Goal: Task Accomplishment & Management: Use online tool/utility

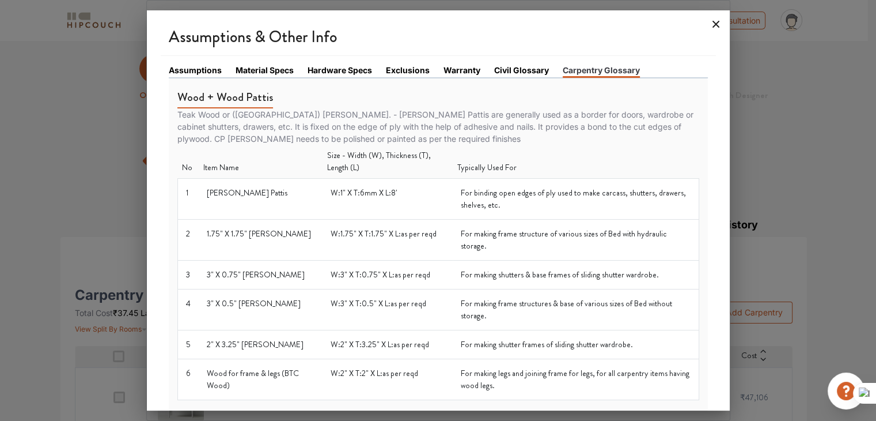
click at [714, 27] on icon at bounding box center [716, 24] width 7 height 7
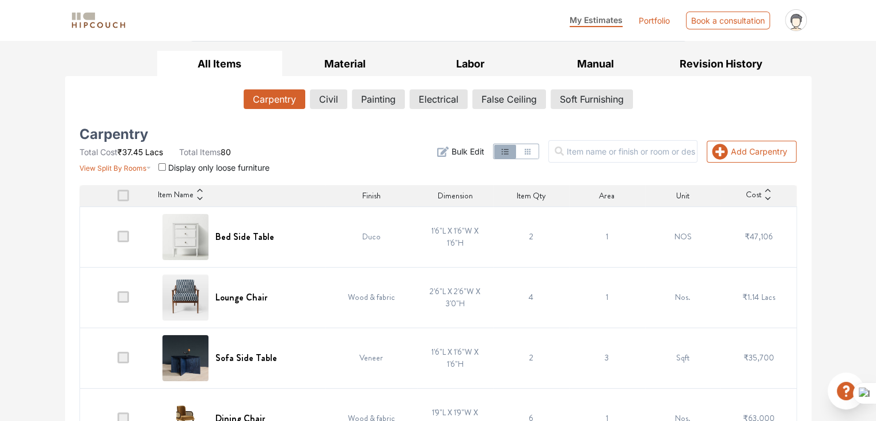
scroll to position [173, 0]
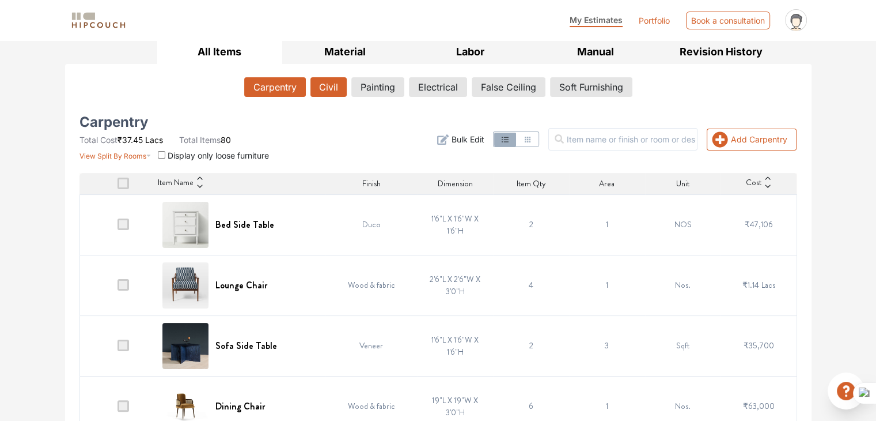
click at [326, 81] on button "Civil" at bounding box center [329, 87] width 36 height 20
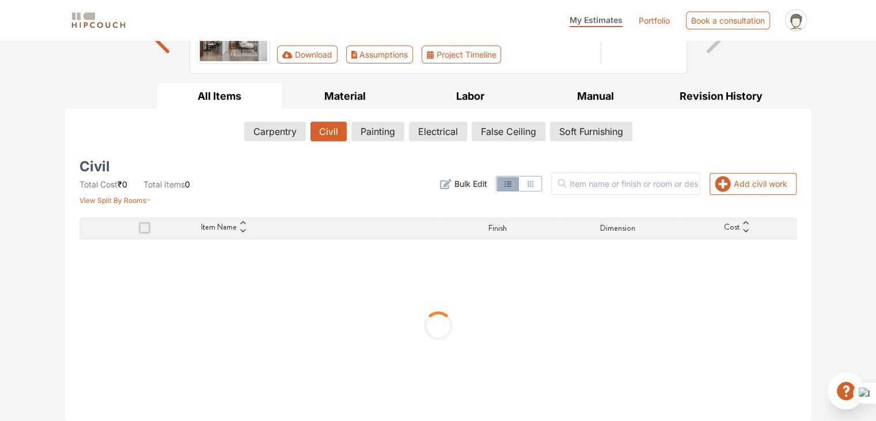
scroll to position [128, 0]
click at [587, 100] on button "Manual" at bounding box center [596, 97] width 126 height 26
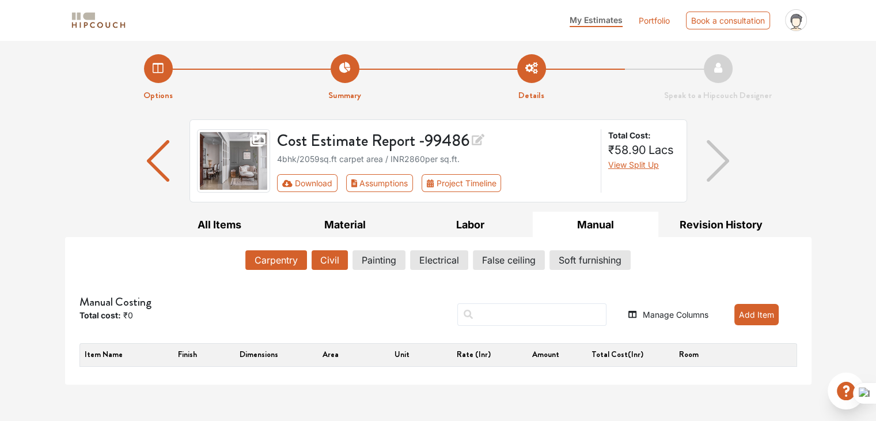
click at [334, 260] on button "Civil" at bounding box center [330, 260] width 36 height 20
click at [268, 279] on div "Manual Costing Total cost: ₹0 Manage Columns Add Item Item name Finish Dimensio…" at bounding box center [439, 327] width 732 height 97
click at [271, 266] on button "Carpentry" at bounding box center [275, 260] width 61 height 20
click at [767, 313] on button "Add Item" at bounding box center [757, 314] width 44 height 21
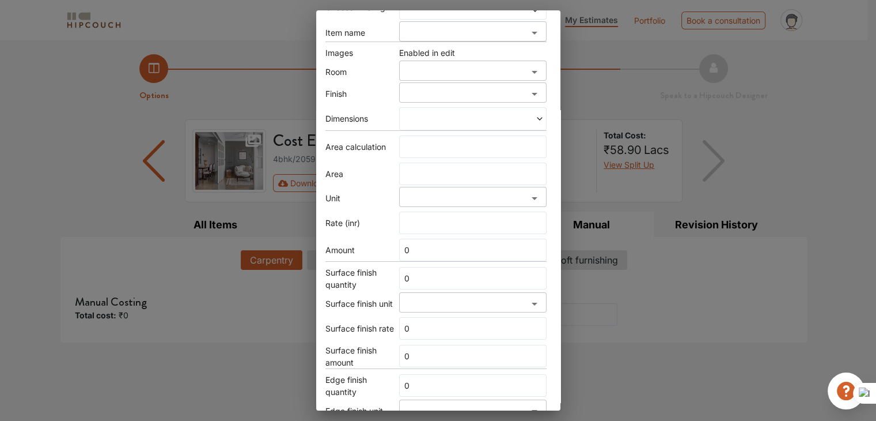
scroll to position [230, 0]
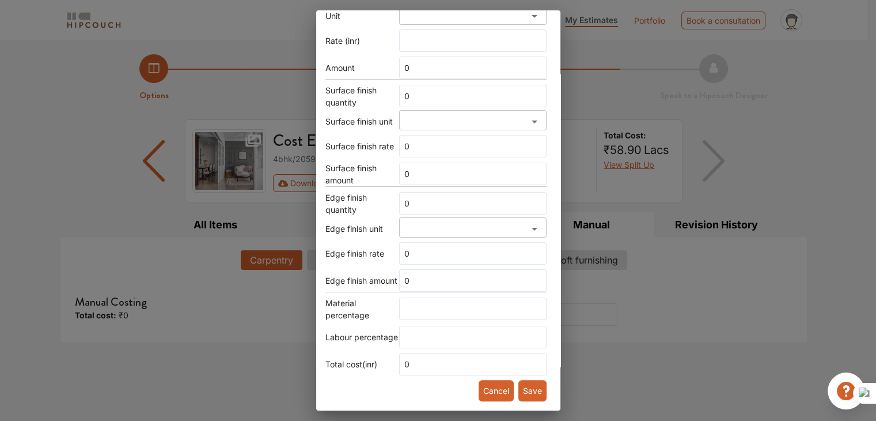
click at [659, 337] on div "Add item Choose Existing Item name ​ Images Enabled in edit Room ​ Finish ​ Dim…" at bounding box center [438, 210] width 876 height 421
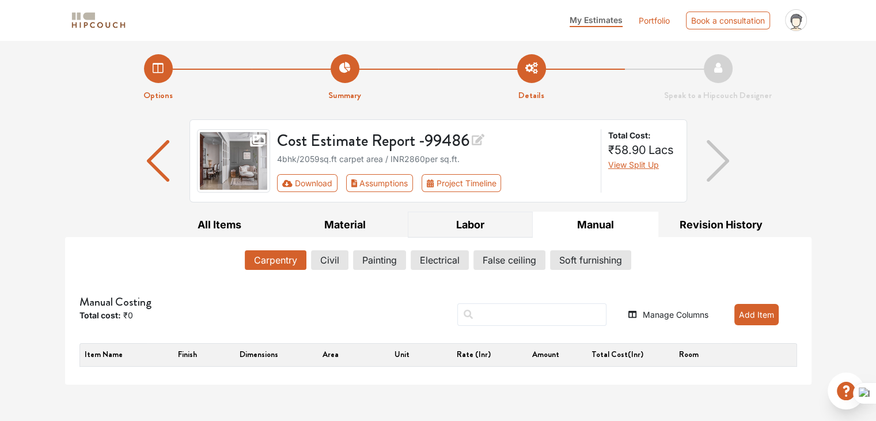
click at [498, 225] on button "Labor" at bounding box center [471, 224] width 126 height 26
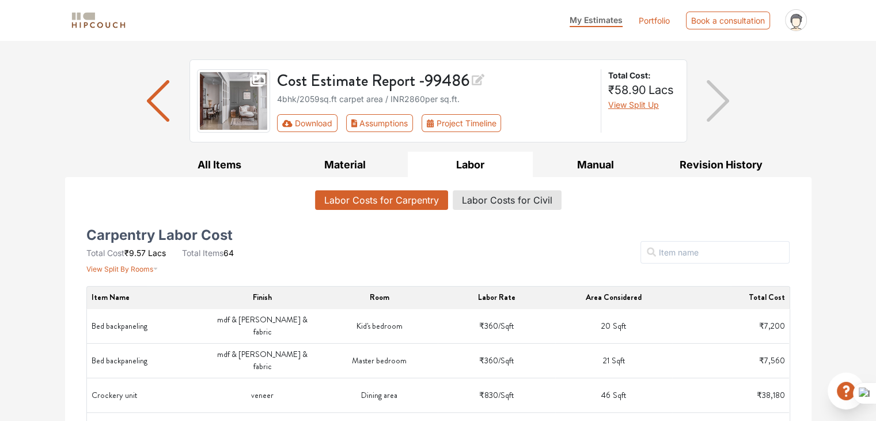
scroll to position [58, 0]
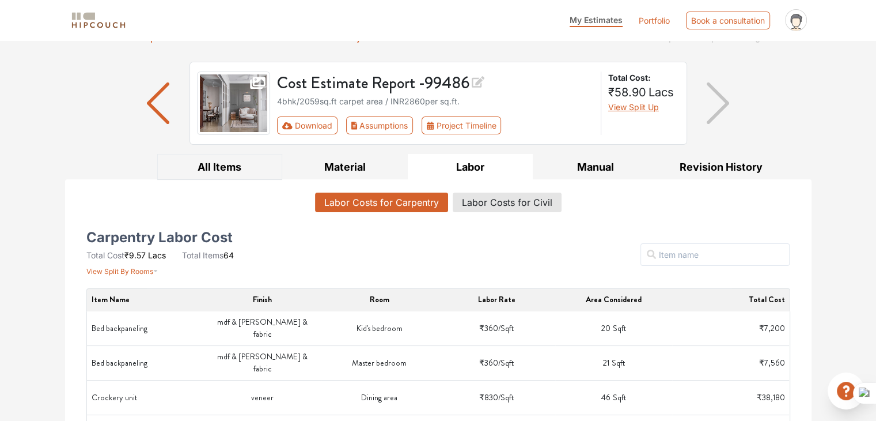
click at [236, 160] on button "All Items" at bounding box center [220, 167] width 126 height 26
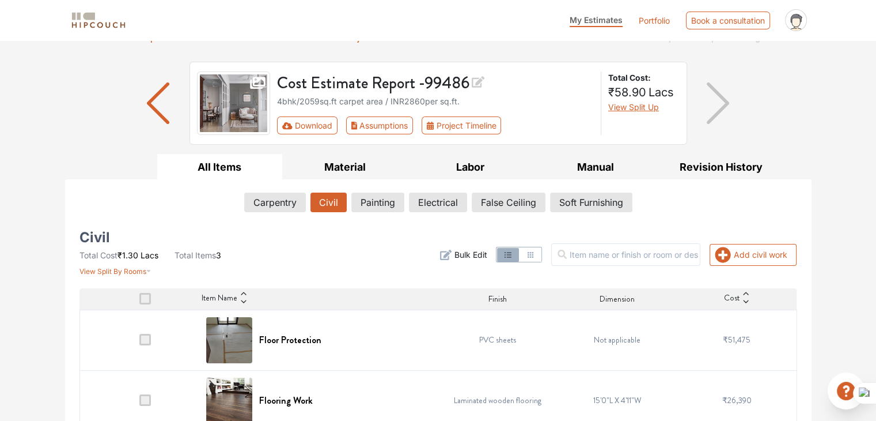
click at [336, 208] on button "Civil" at bounding box center [329, 202] width 36 height 20
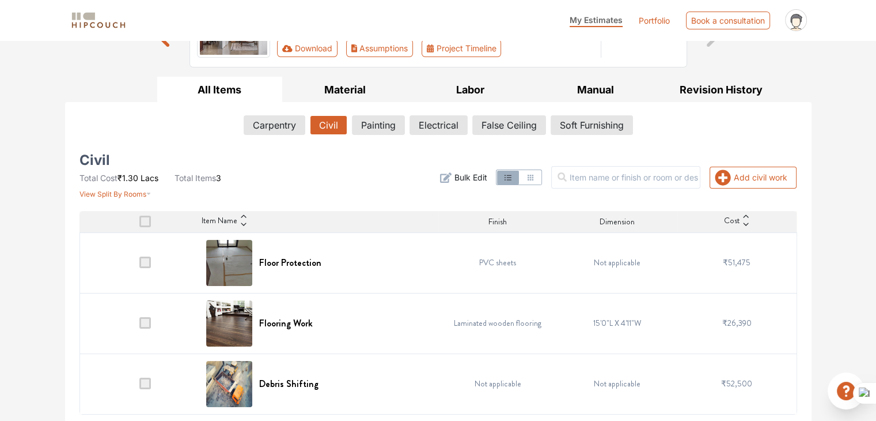
scroll to position [136, 0]
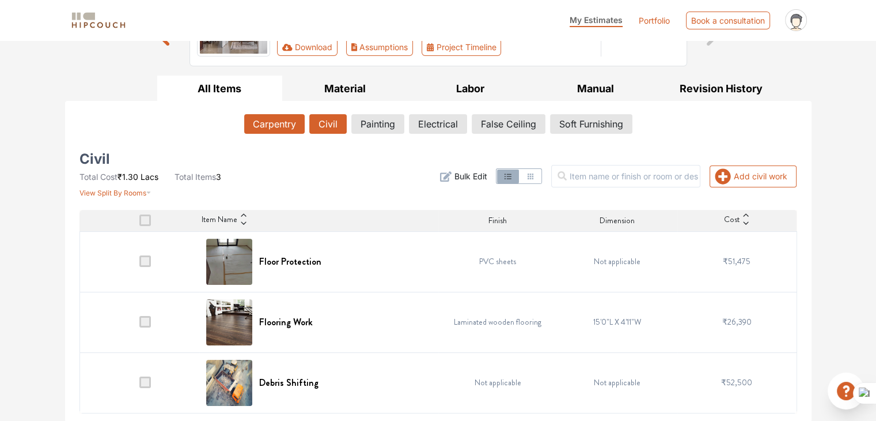
click at [267, 128] on button "Carpentry" at bounding box center [274, 124] width 61 height 20
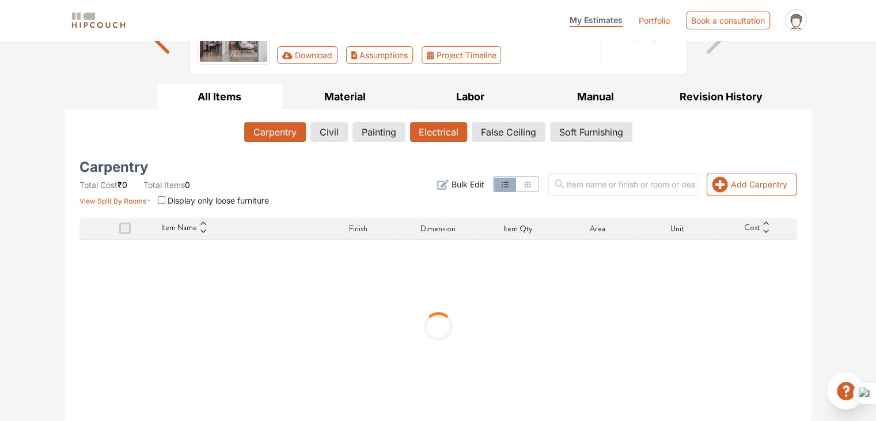
click at [451, 136] on button "Electrical" at bounding box center [438, 132] width 57 height 20
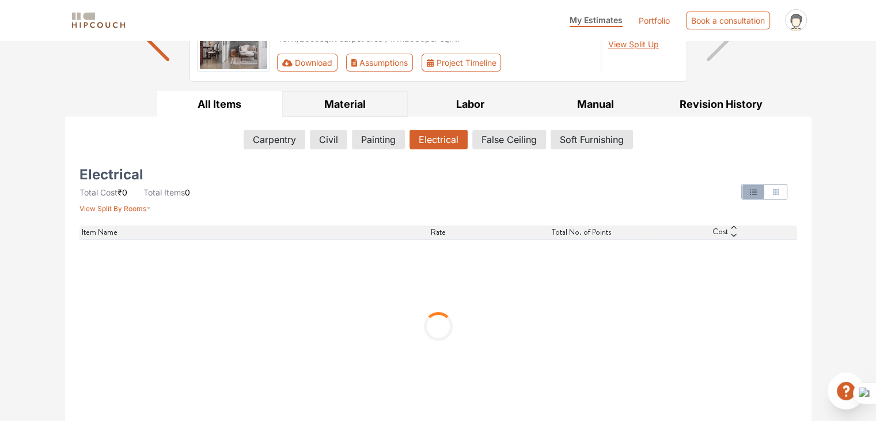
click at [342, 99] on button "Material" at bounding box center [345, 104] width 126 height 26
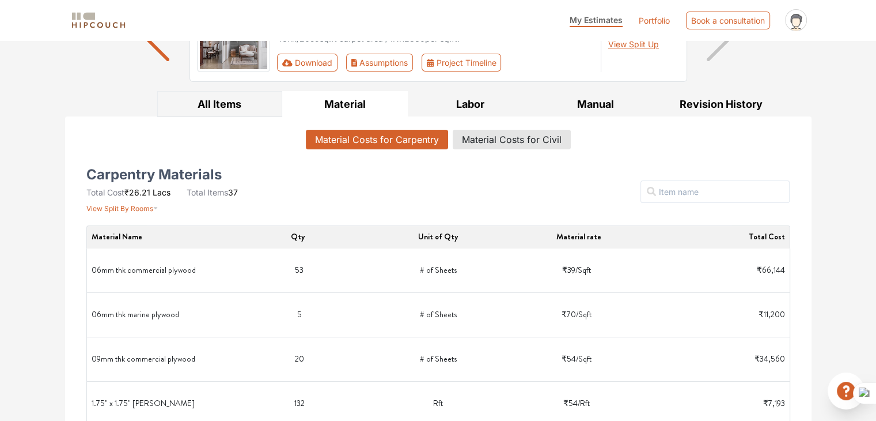
click at [252, 104] on button "All Items" at bounding box center [220, 104] width 126 height 26
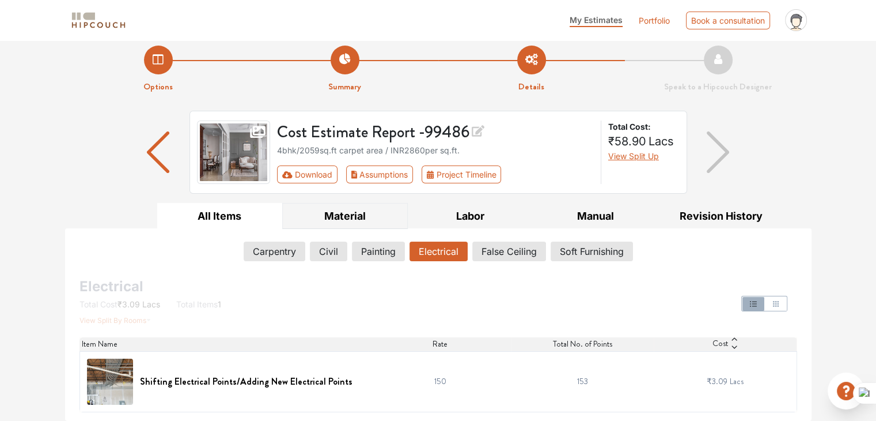
scroll to position [8, 0]
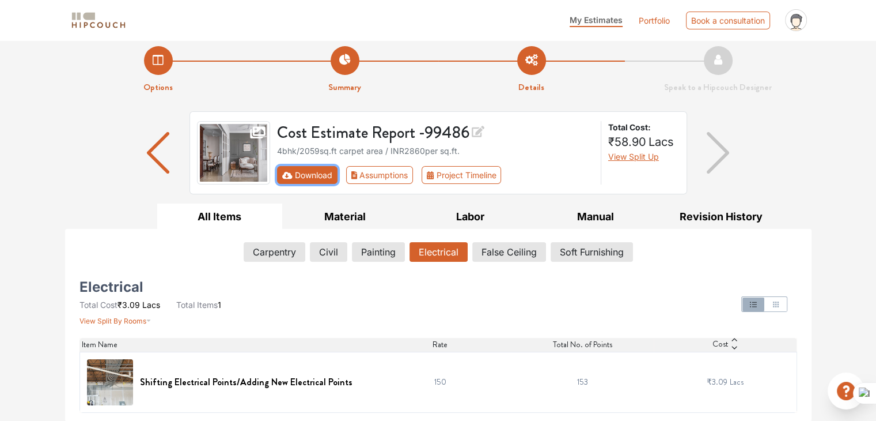
click at [312, 178] on button "Download" at bounding box center [307, 175] width 61 height 18
click at [305, 178] on button "Download" at bounding box center [307, 175] width 61 height 18
click at [296, 177] on button "Download" at bounding box center [307, 175] width 61 height 18
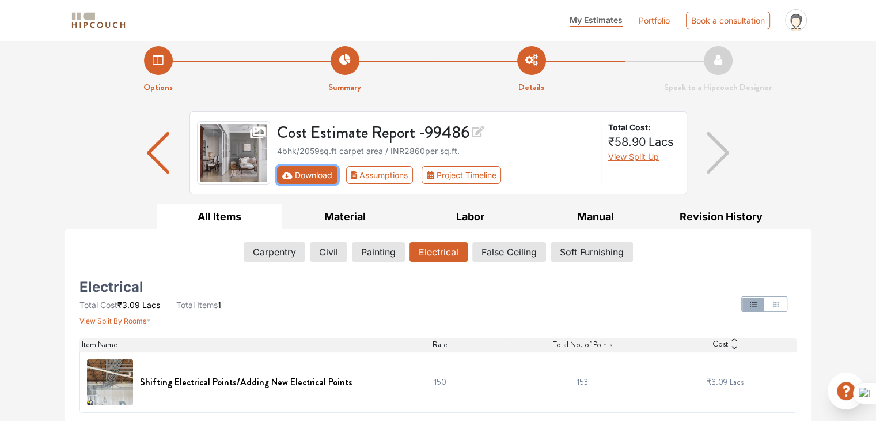
click at [296, 177] on button "Download" at bounding box center [307, 175] width 61 height 18
click at [288, 249] on button "Carpentry" at bounding box center [274, 252] width 61 height 20
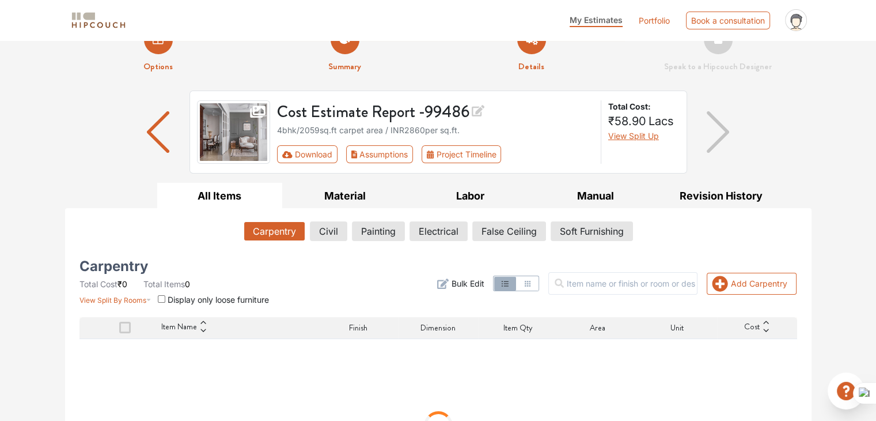
scroll to position [128, 0]
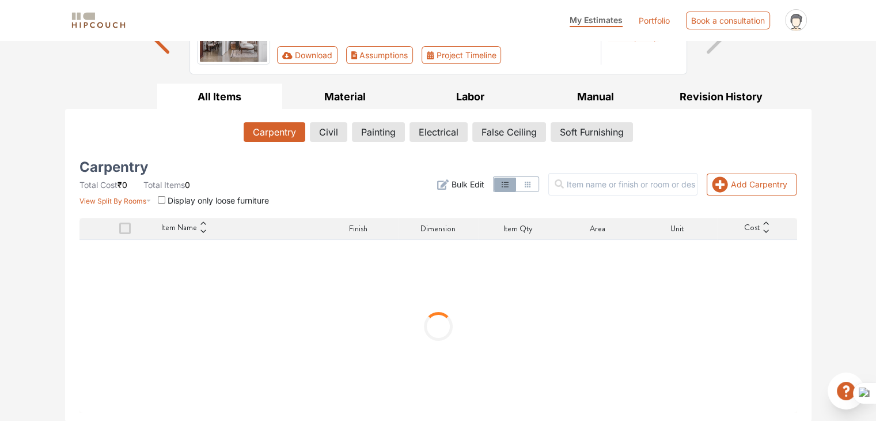
click at [330, 118] on div "Carpentry Civil Painting Electrical False Ceiling Soft Furnishing" at bounding box center [439, 134] width 718 height 33
click at [334, 134] on button "Civil" at bounding box center [329, 132] width 36 height 20
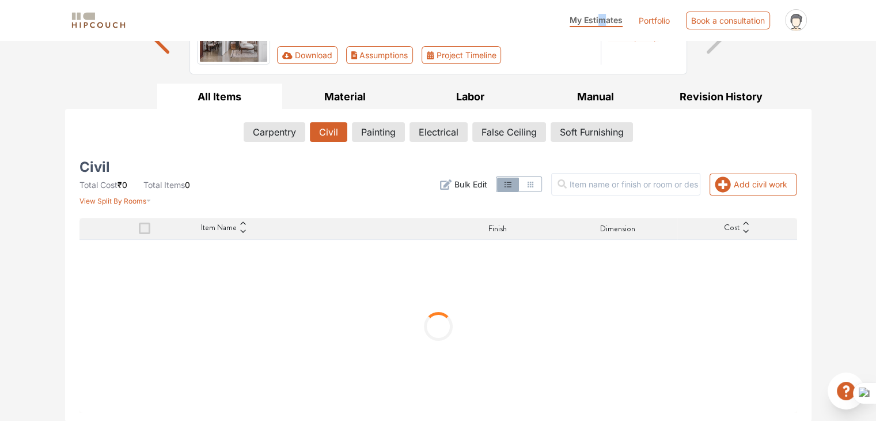
click at [600, 17] on span "My Estimates" at bounding box center [596, 20] width 53 height 10
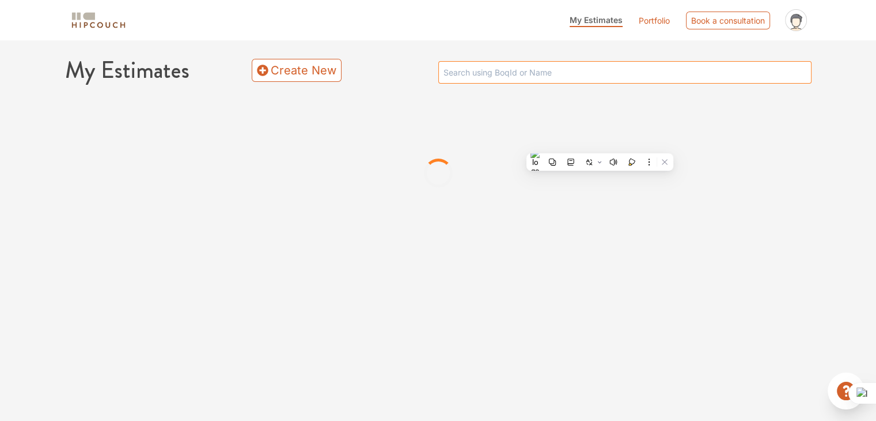
click at [508, 66] on input "text" at bounding box center [624, 72] width 373 height 22
